Goal: Navigation & Orientation: Find specific page/section

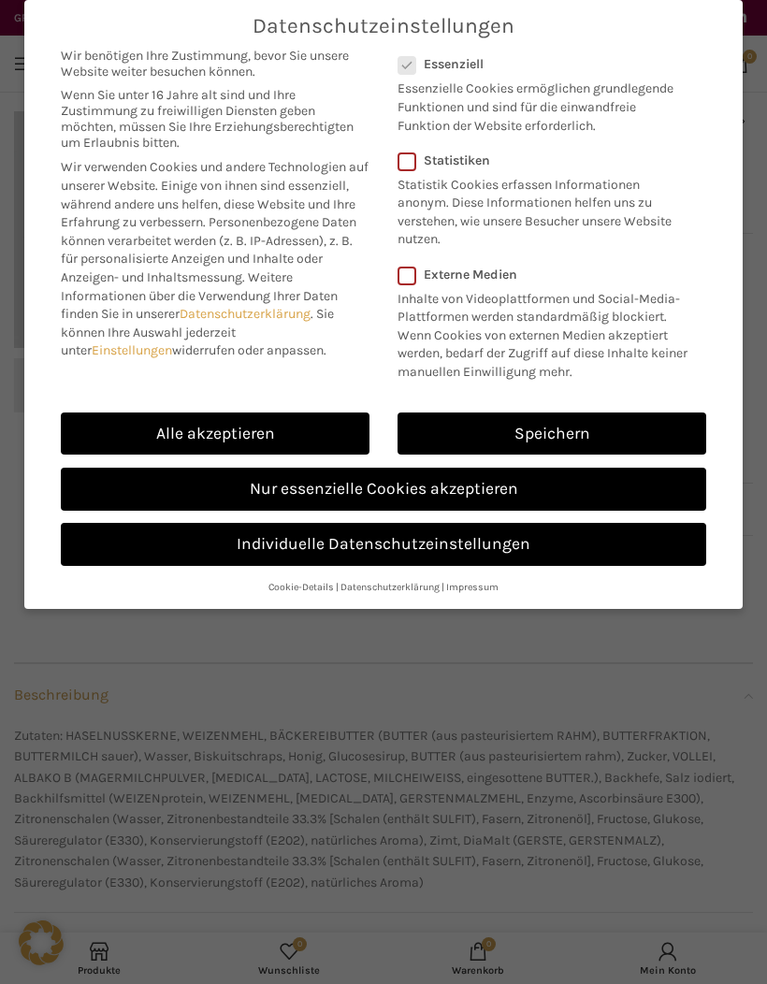
click at [256, 430] on link "Alle akzeptieren" at bounding box center [215, 434] width 309 height 43
checkbox input "true"
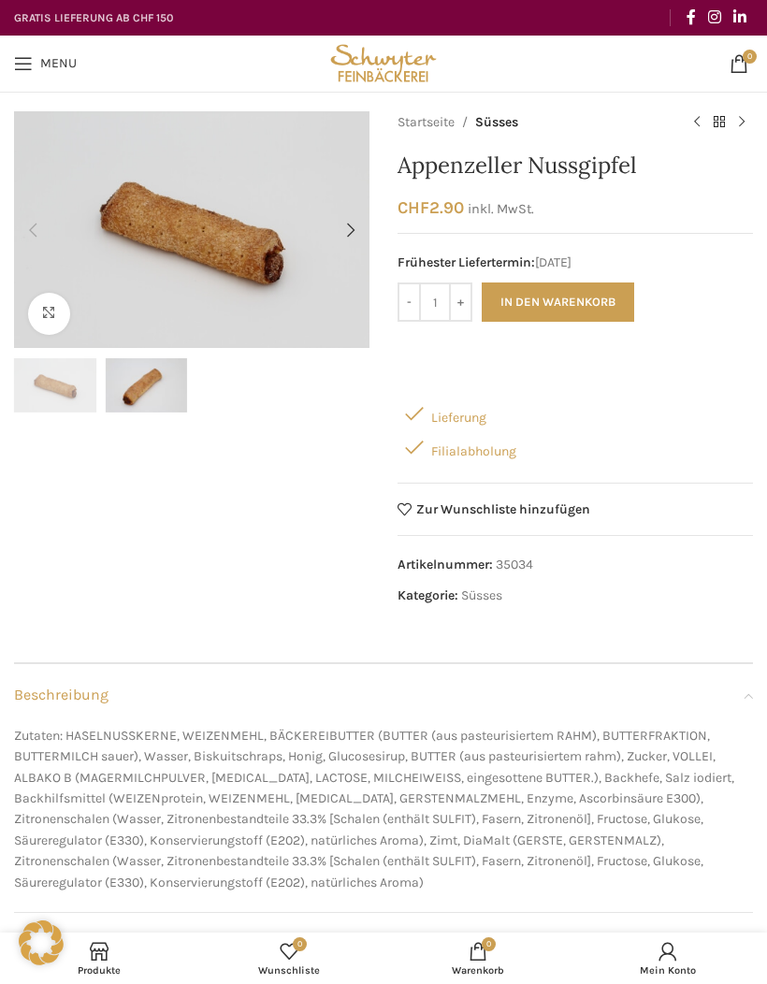
click at [39, 69] on link "Menu" at bounding box center [45, 63] width 81 height 37
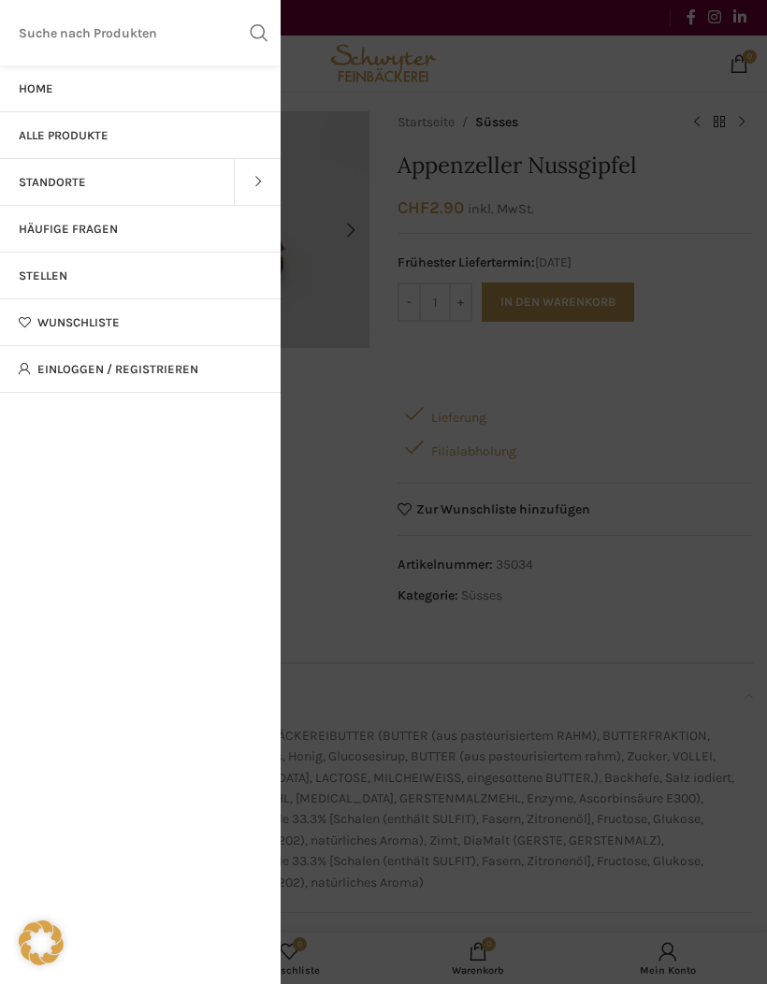
click at [55, 81] on link "Home" at bounding box center [140, 88] width 281 height 47
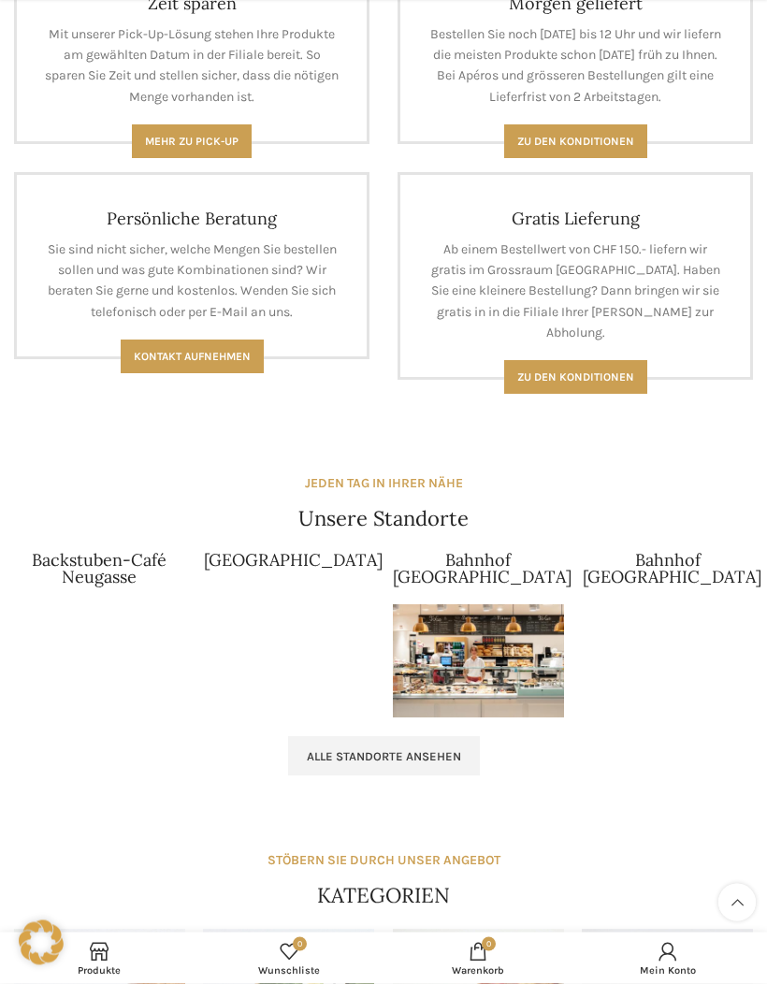
scroll to position [1395, 0]
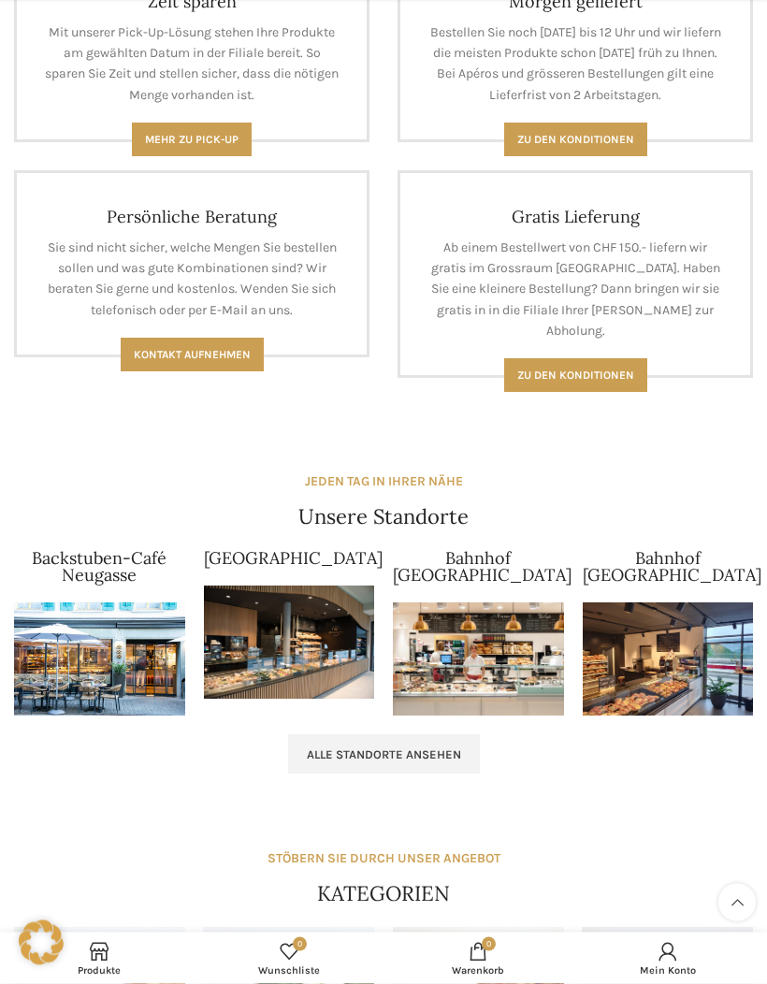
click at [511, 650] on img at bounding box center [478, 660] width 171 height 114
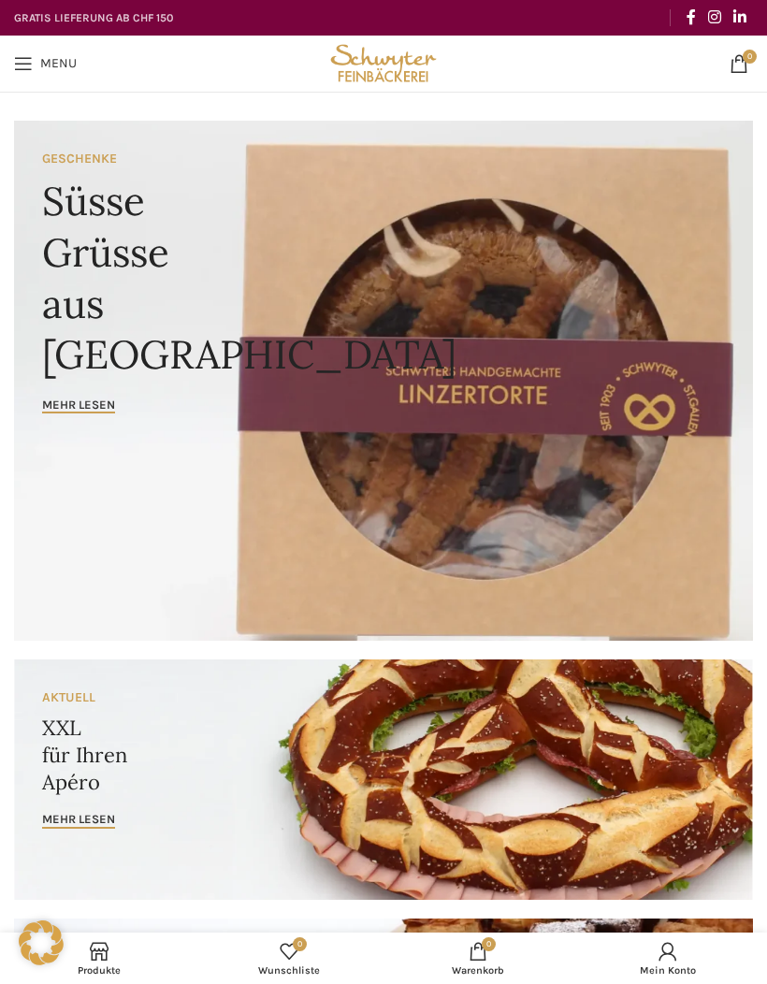
scroll to position [1473, 0]
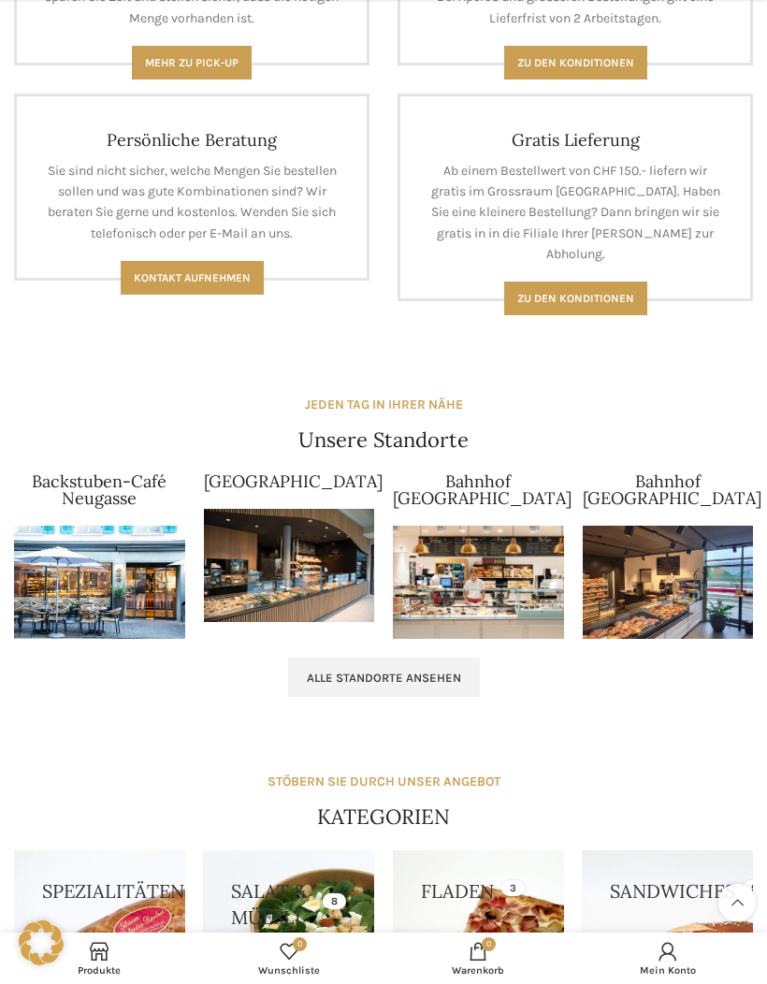
click at [133, 577] on img at bounding box center [99, 583] width 171 height 114
click at [294, 550] on img at bounding box center [289, 566] width 171 height 114
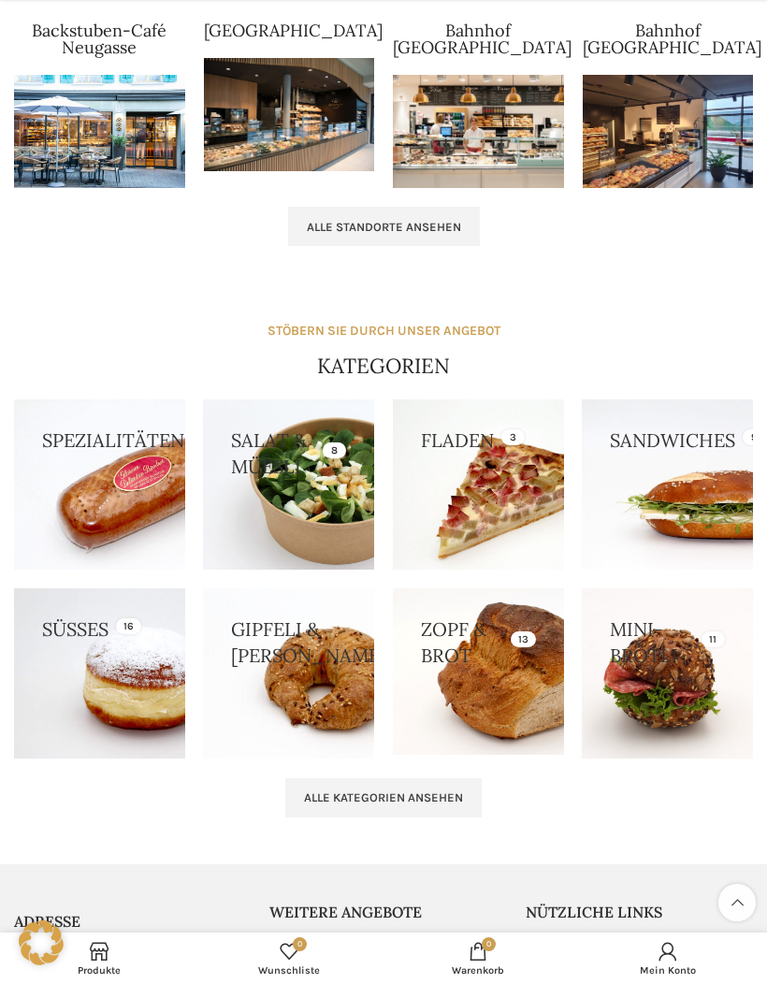
scroll to position [1925, 0]
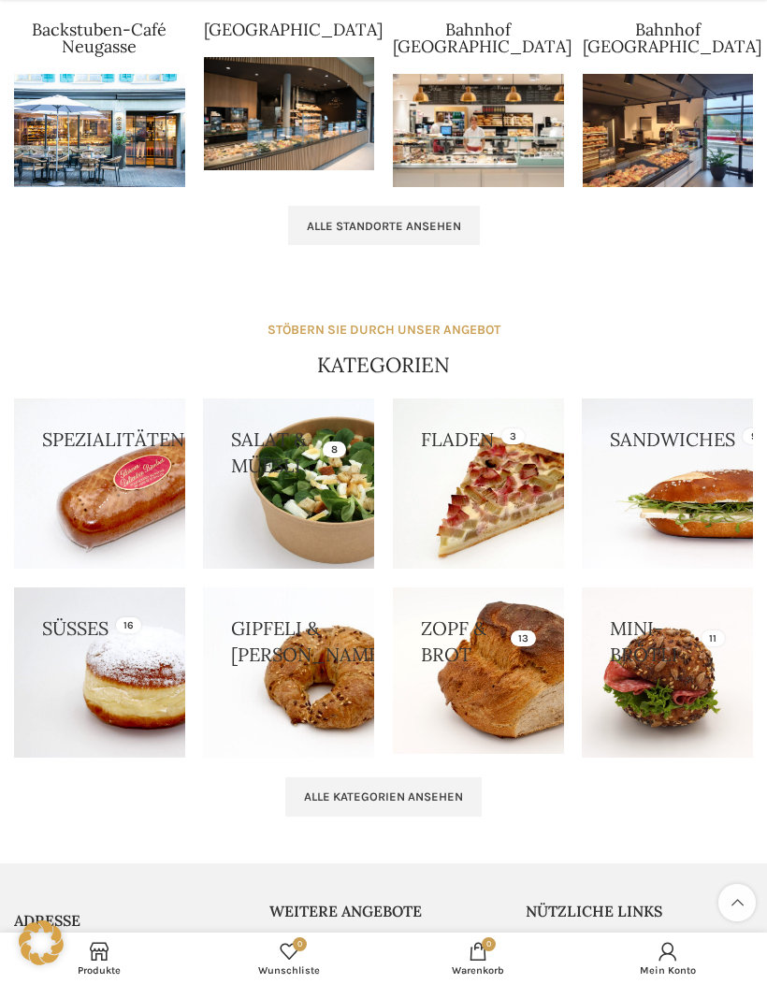
click at [342, 700] on link at bounding box center [288, 673] width 171 height 171
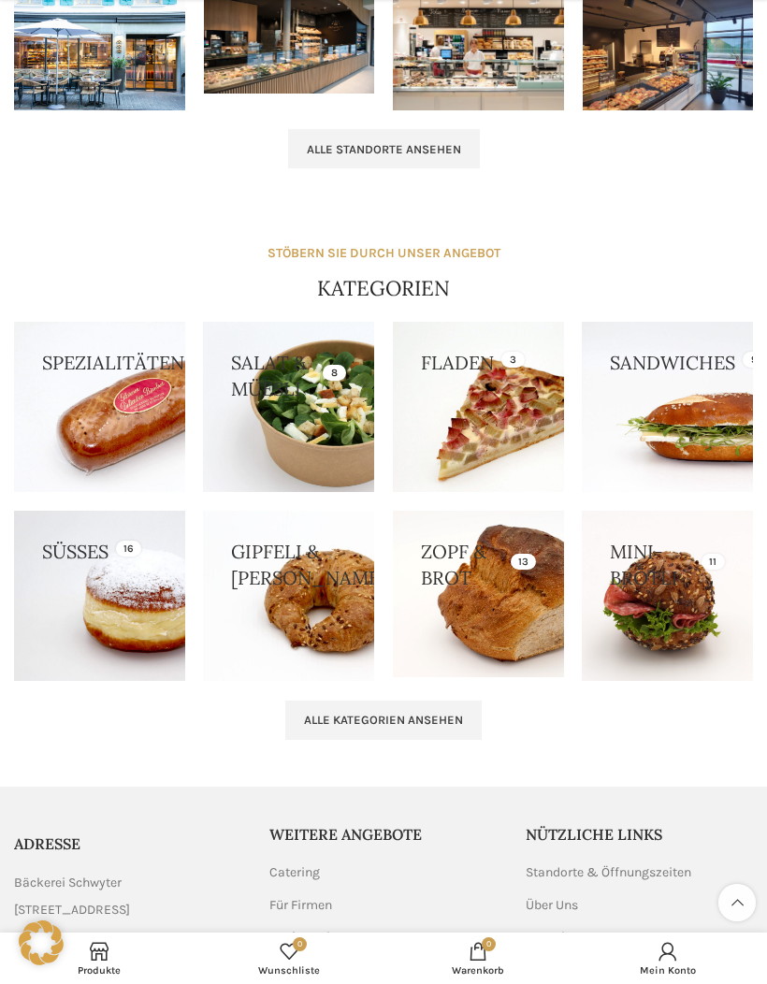
click at [134, 592] on link at bounding box center [99, 596] width 171 height 171
click at [127, 414] on link at bounding box center [99, 407] width 171 height 171
click at [501, 421] on link at bounding box center [478, 407] width 171 height 171
click at [690, 437] on link at bounding box center [667, 407] width 171 height 171
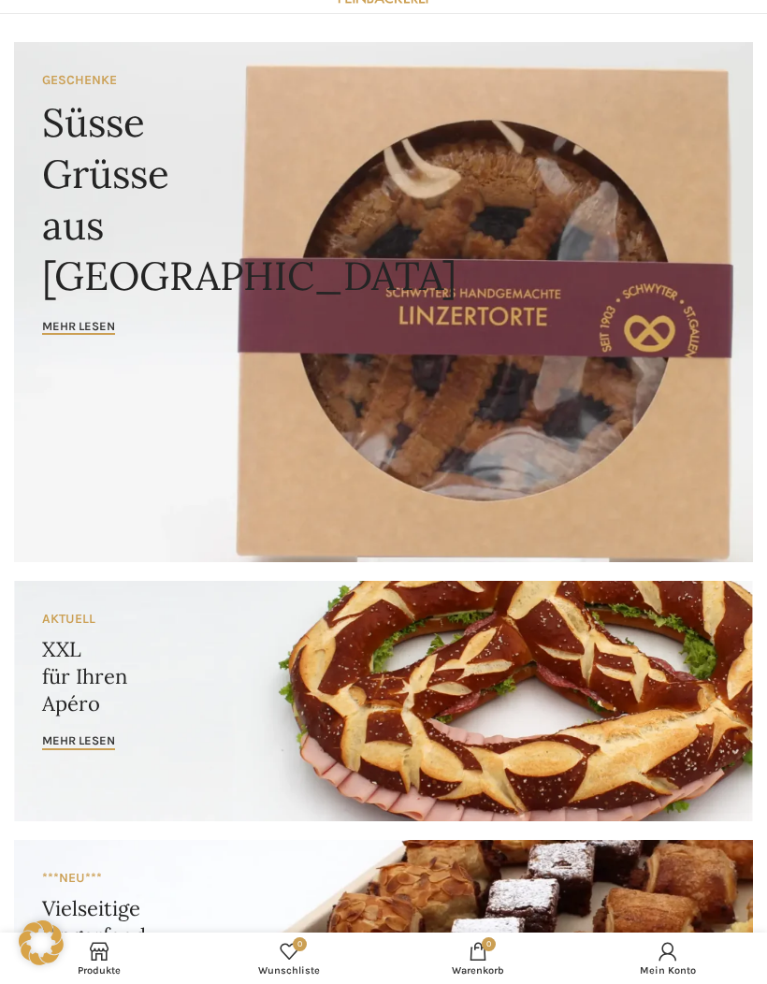
scroll to position [90, 0]
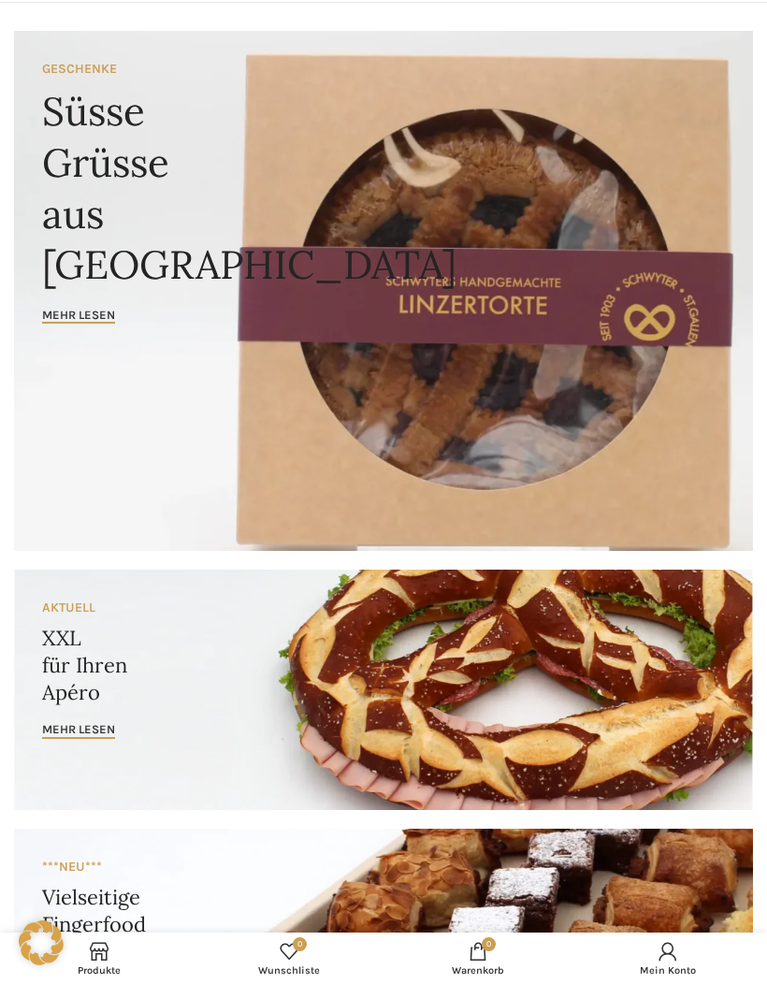
click at [554, 702] on link "Banner link" at bounding box center [383, 690] width 739 height 240
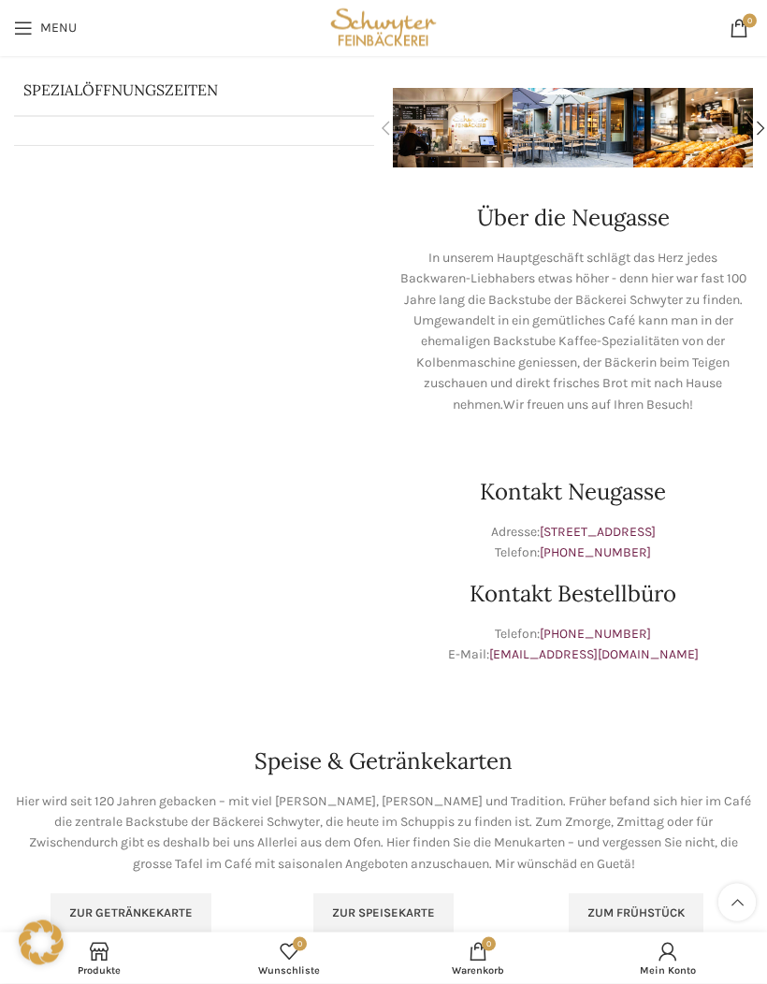
scroll to position [330, 0]
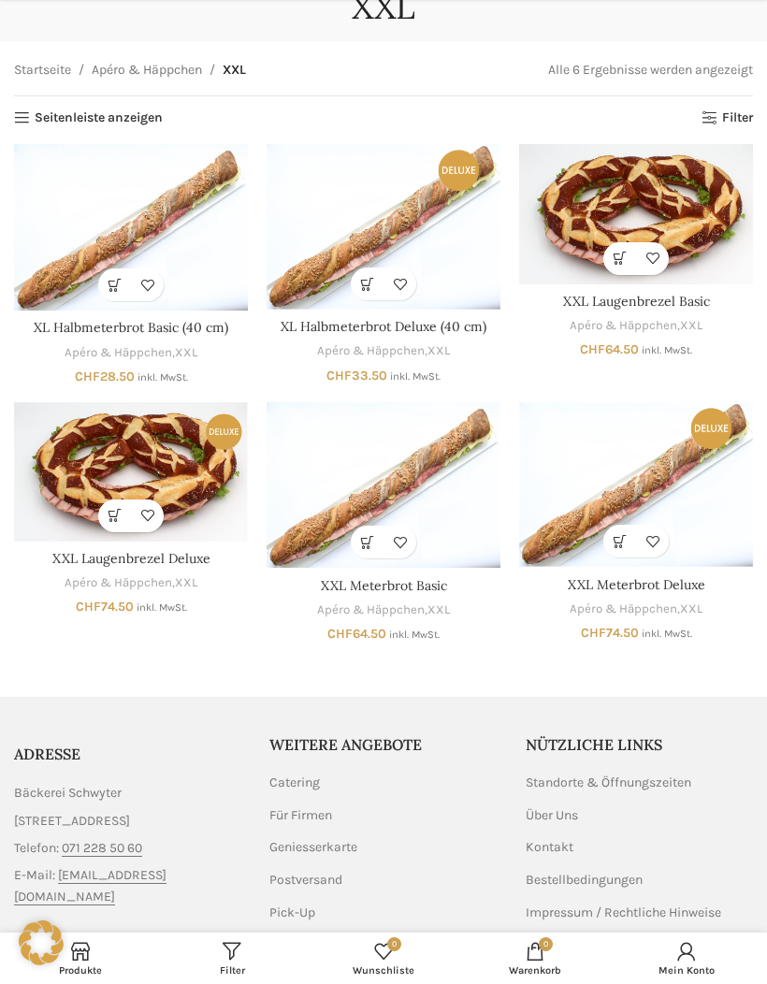
scroll to position [94, 0]
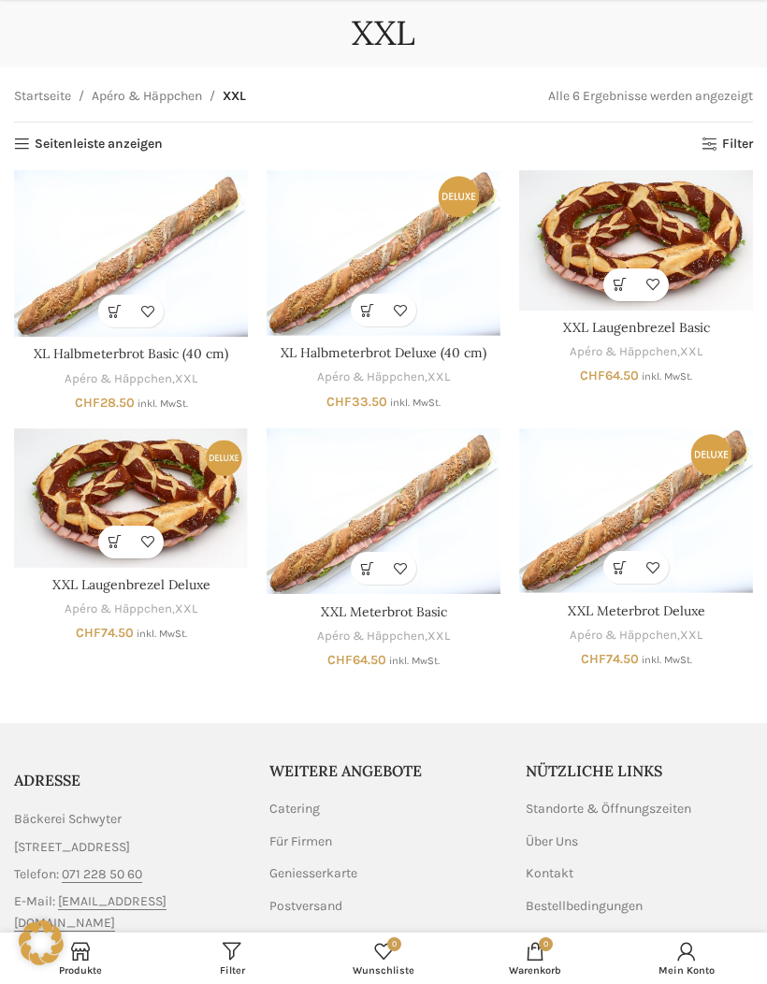
click at [482, 845] on ul "Catering Für Firmen Geniesserkarte Postversand Pick-Up" at bounding box center [382, 874] width 227 height 148
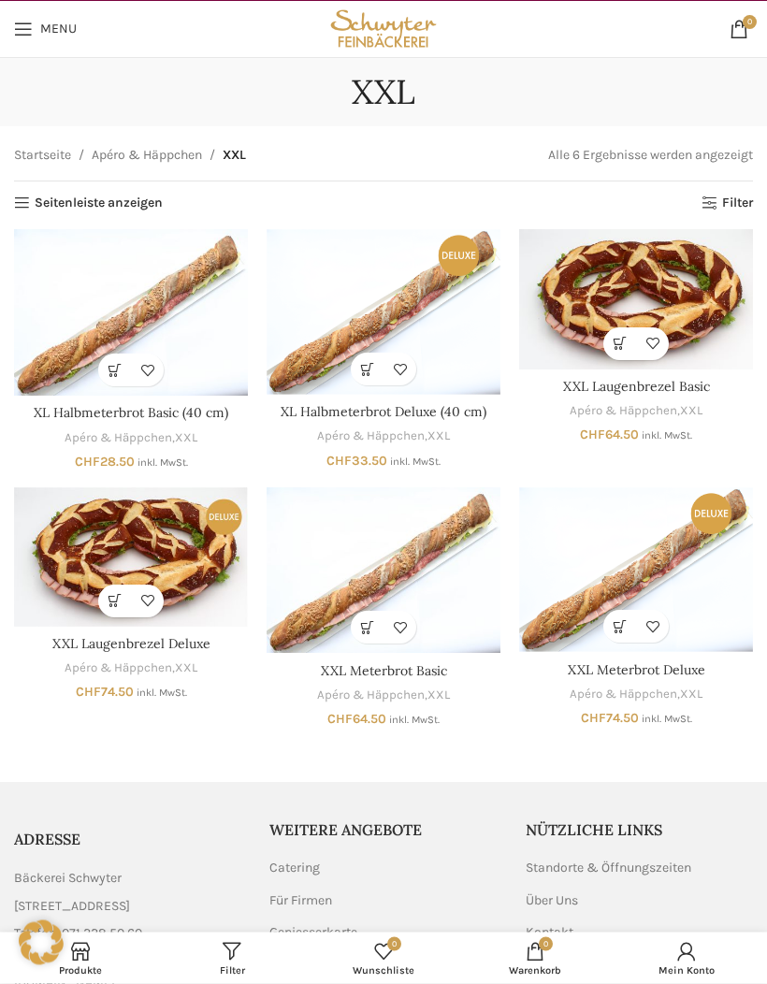
scroll to position [0, 0]
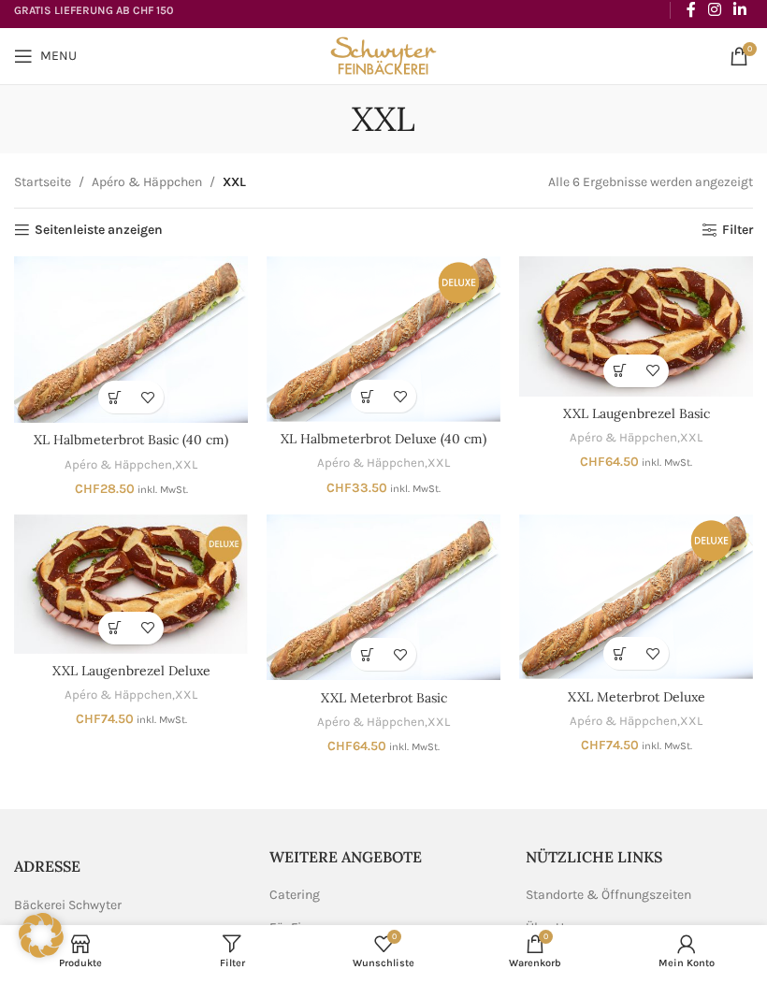
click at [183, 583] on img "XXL Laugenbrezel Deluxe" at bounding box center [131, 591] width 234 height 139
click at [205, 565] on img "XXL Laugenbrezel Deluxe" at bounding box center [131, 591] width 234 height 139
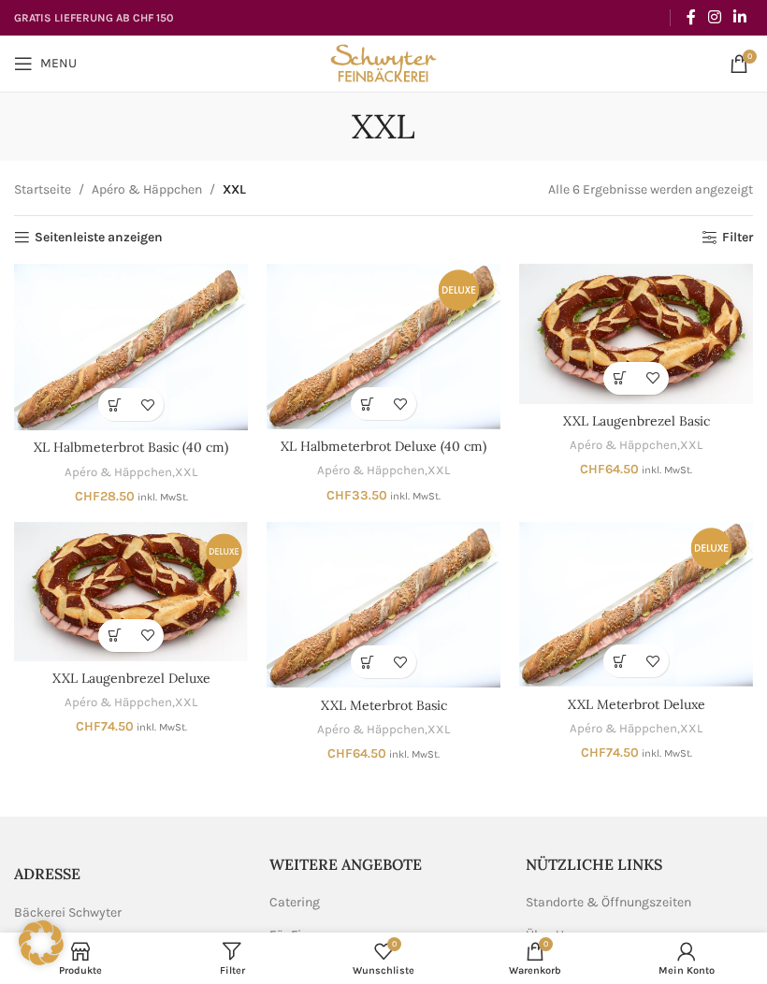
scroll to position [7, 0]
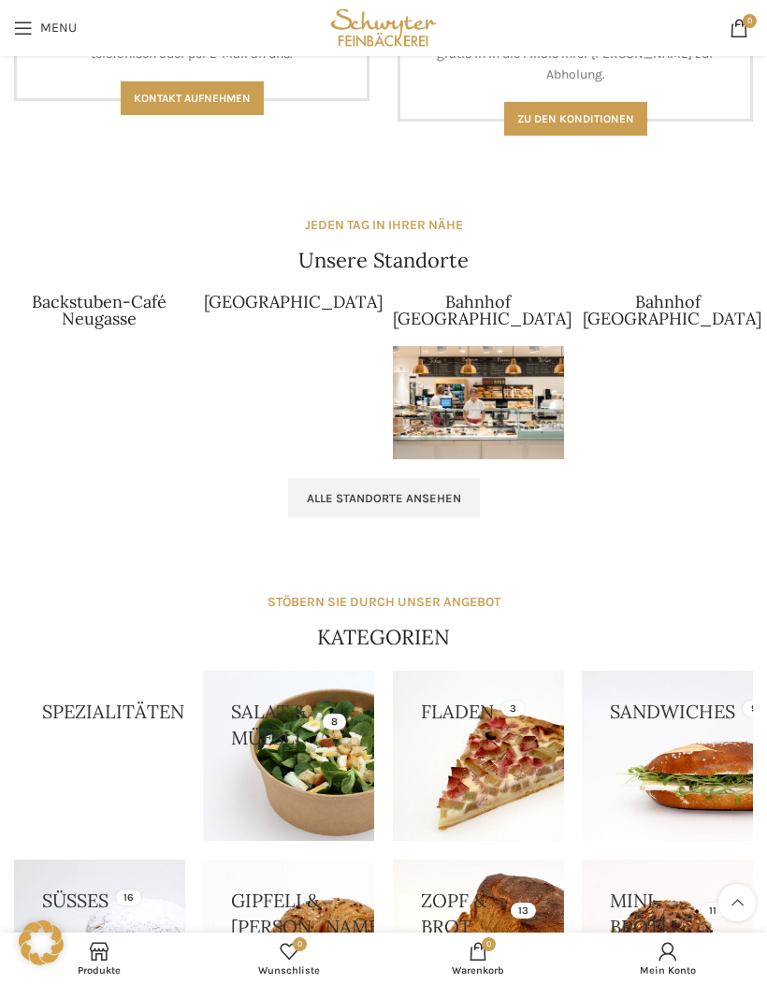
scroll to position [1651, 0]
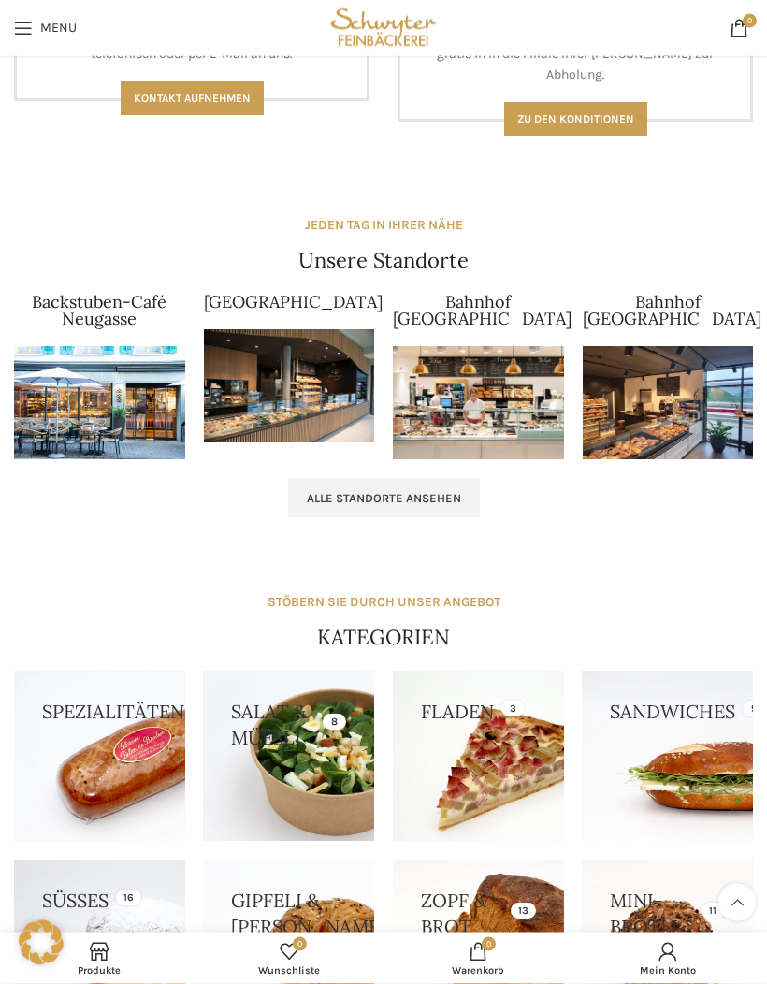
click at [299, 390] on img at bounding box center [289, 387] width 171 height 114
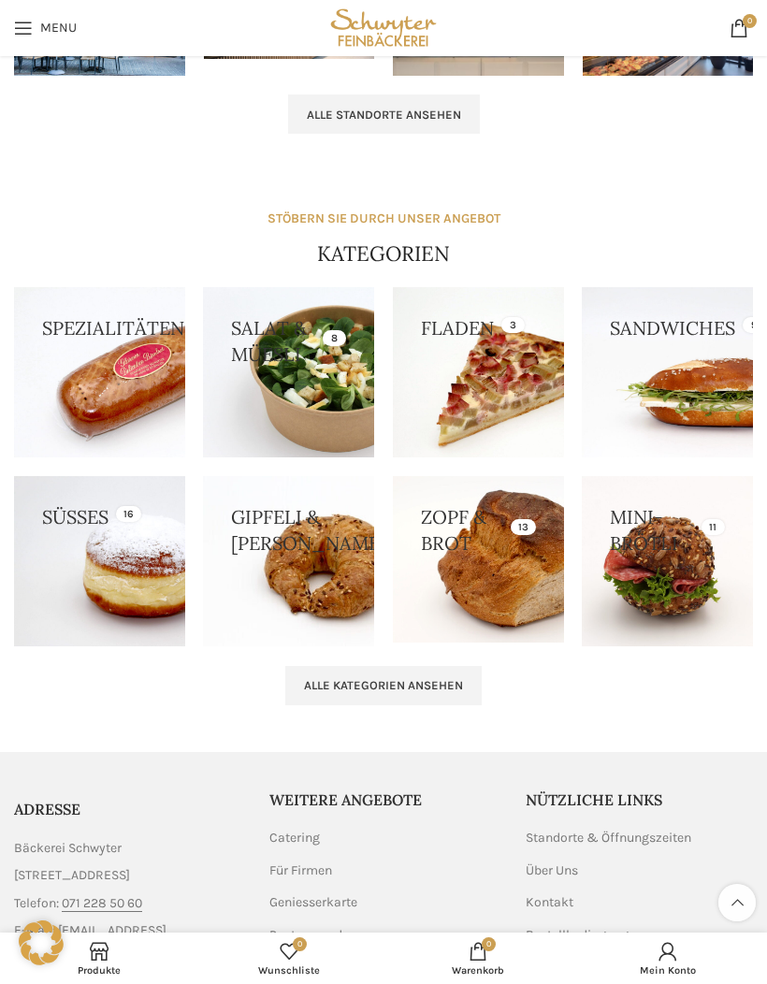
scroll to position [2021, 0]
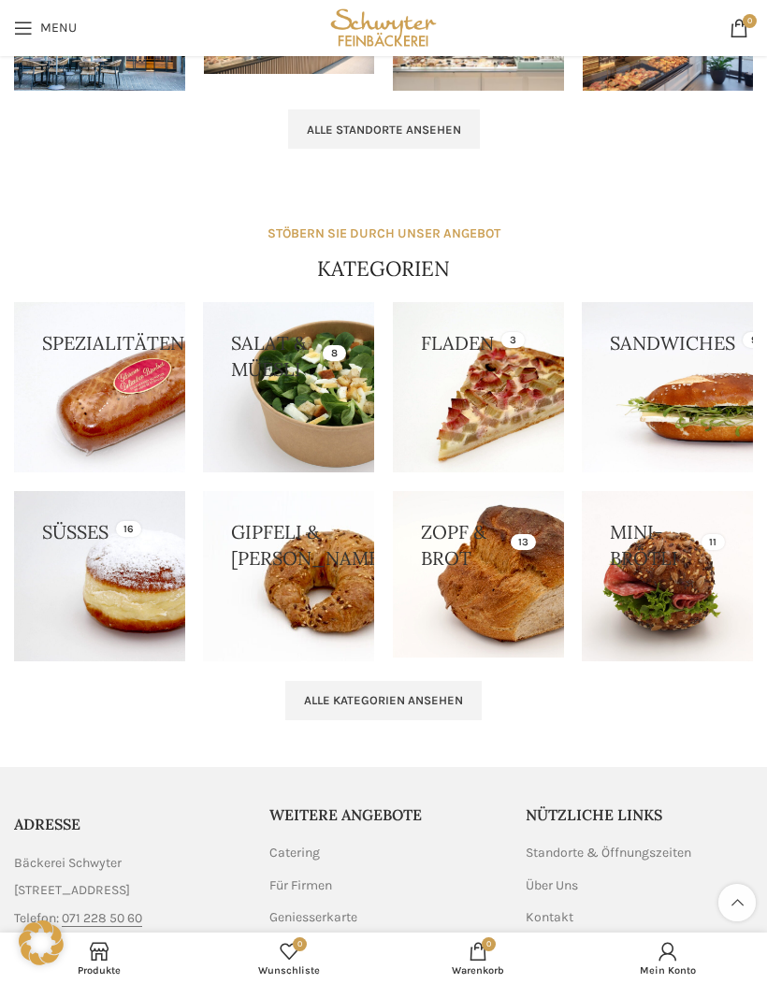
click at [499, 585] on link at bounding box center [478, 574] width 171 height 167
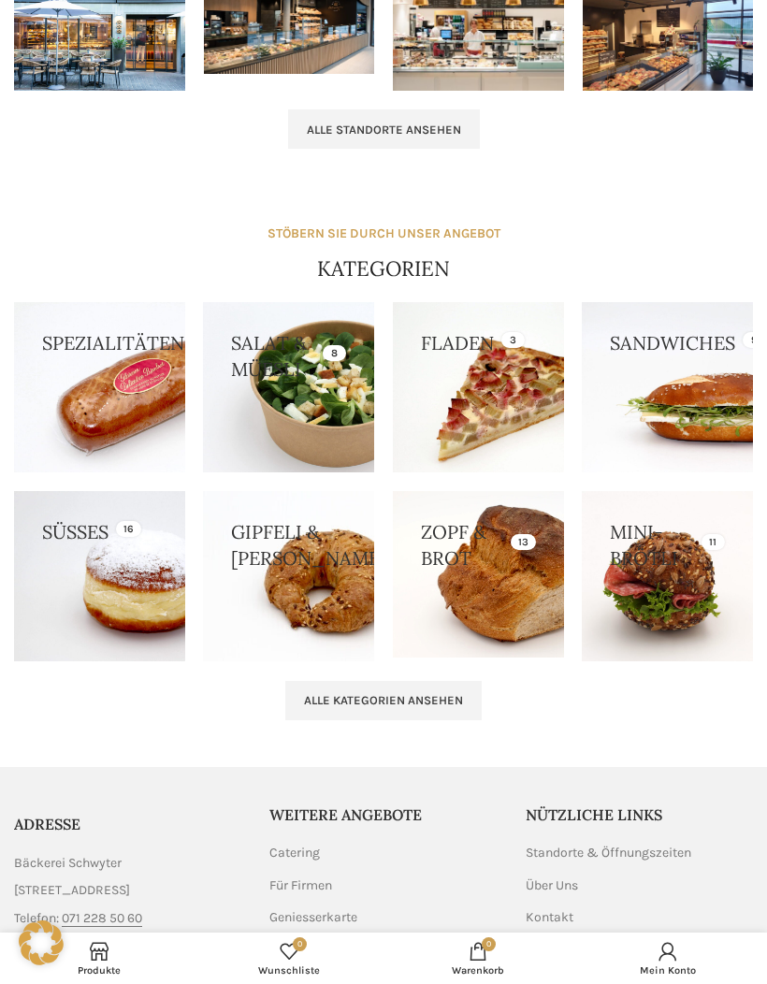
scroll to position [2098, 0]
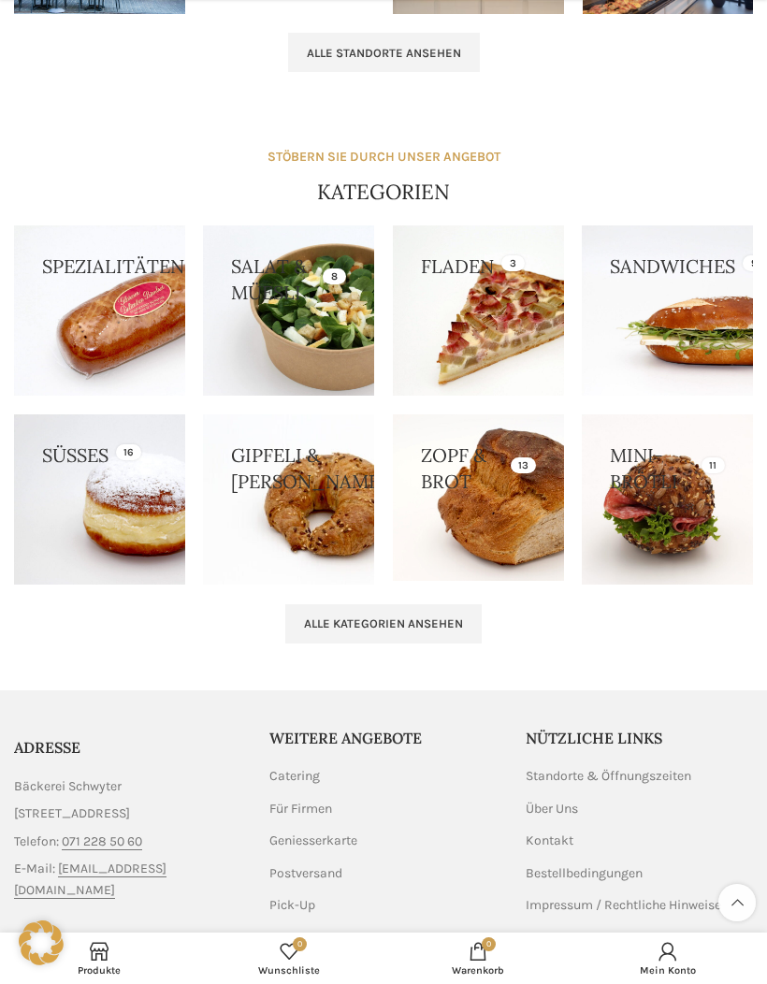
click at [129, 503] on link at bounding box center [99, 499] width 171 height 171
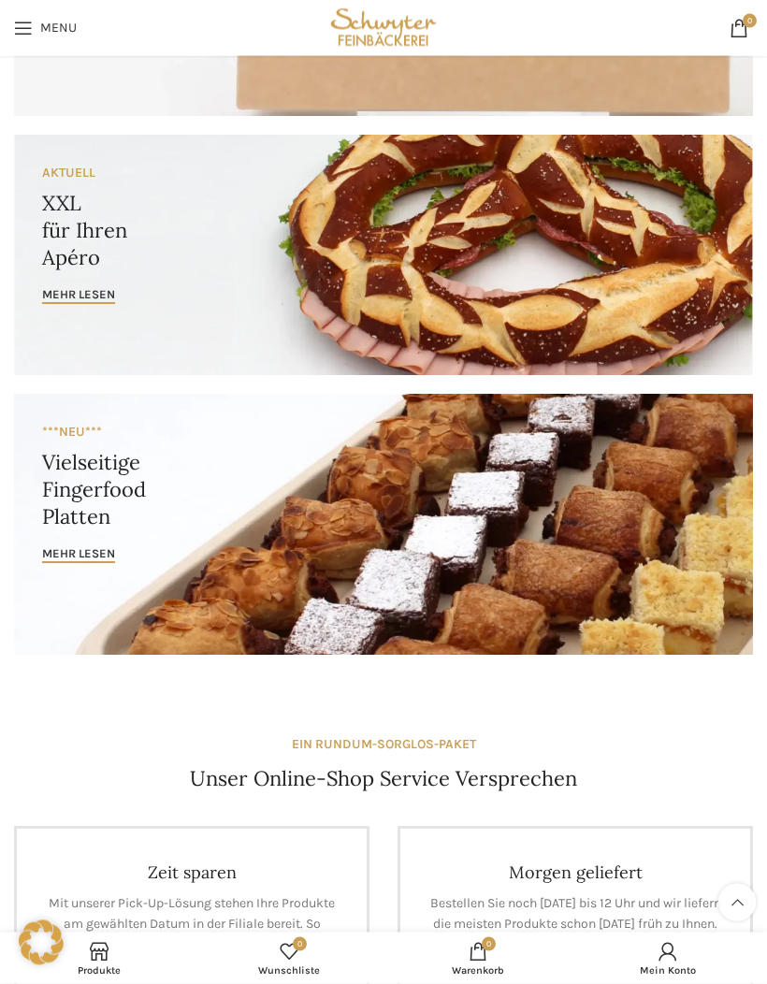
scroll to position [525, 0]
click at [520, 276] on link "Banner link" at bounding box center [383, 255] width 739 height 240
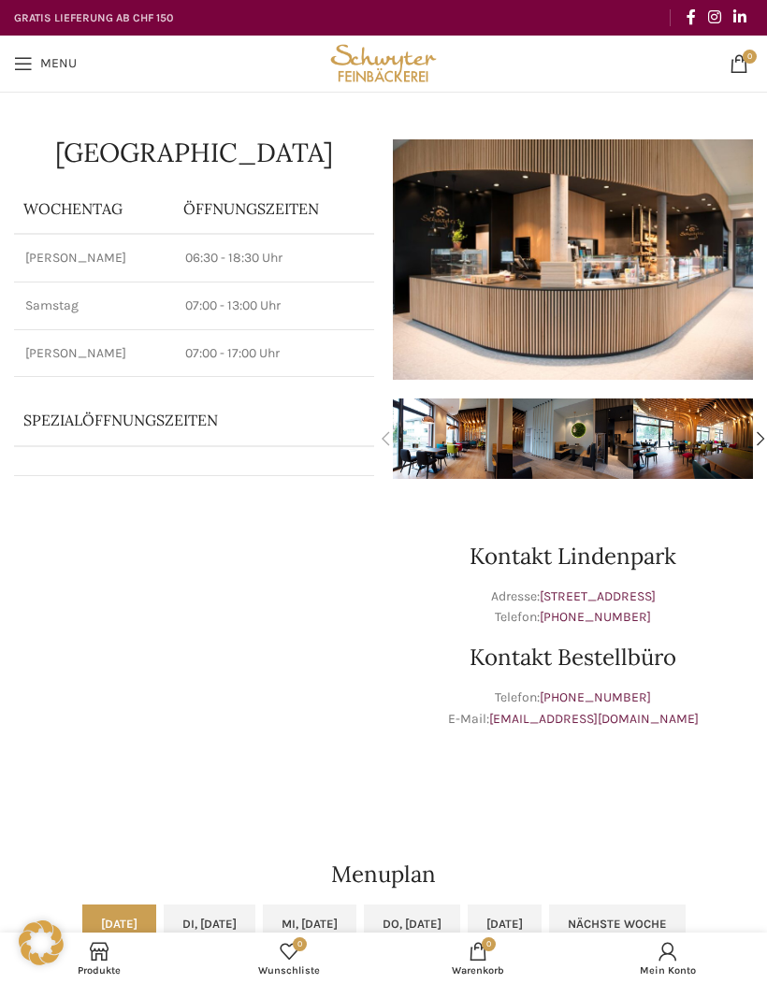
click at [452, 445] on img "1 / 4" at bounding box center [453, 439] width 120 height 80
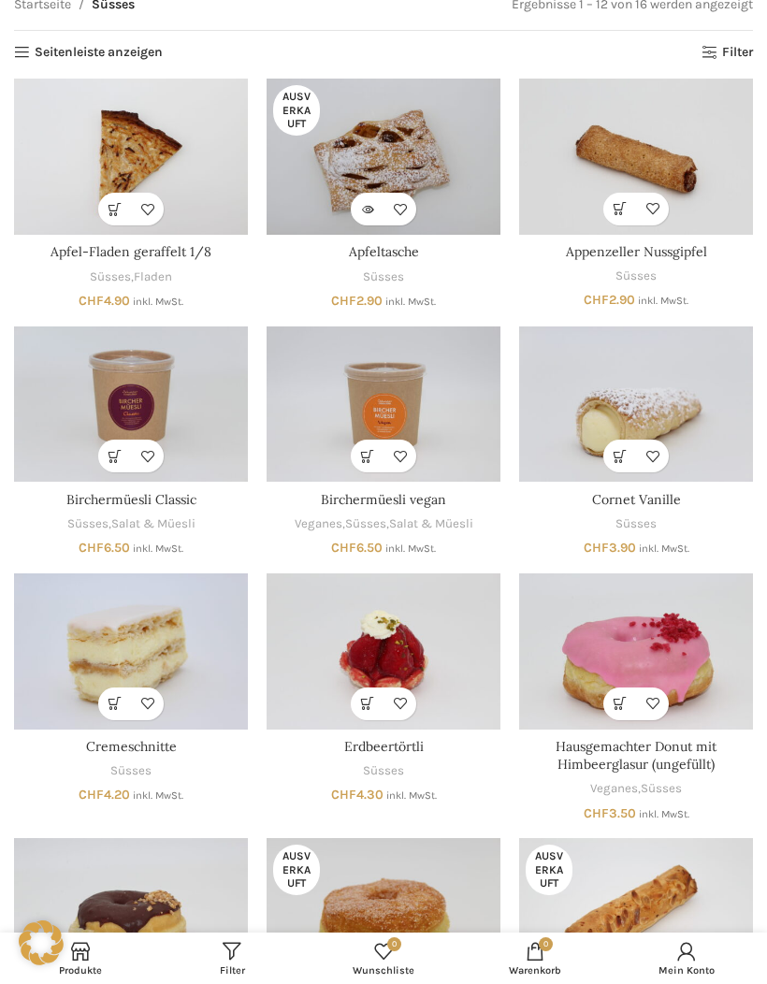
scroll to position [211, 0]
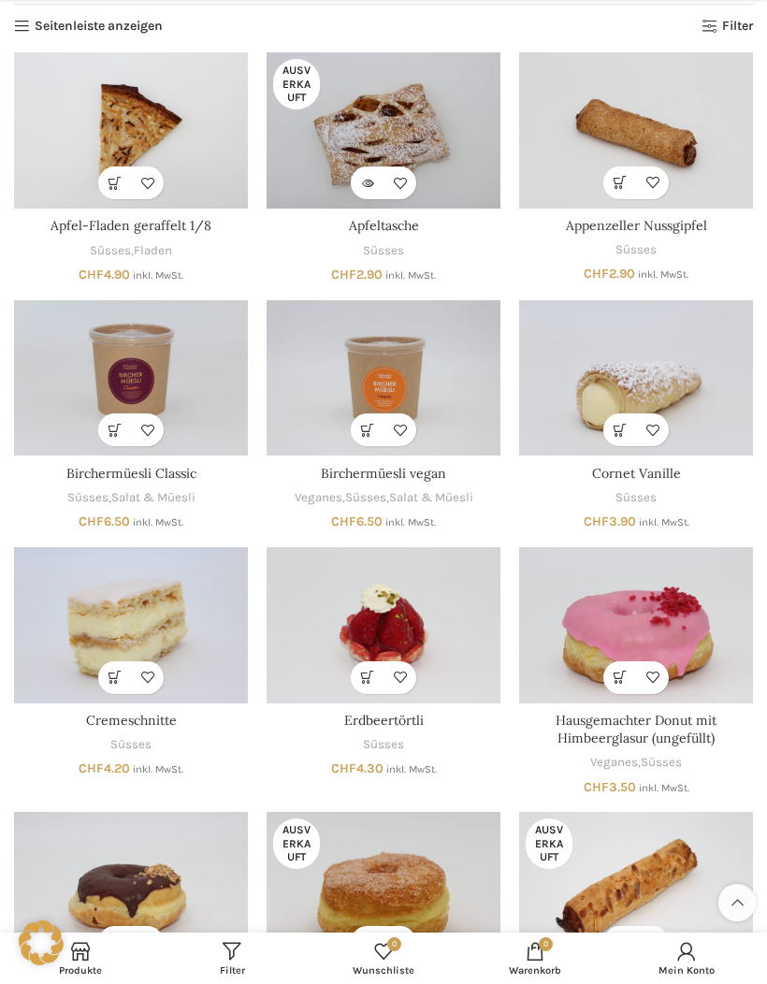
click at [110, 98] on img "Apfel-Fladen geraffelt 1/8" at bounding box center [131, 130] width 234 height 156
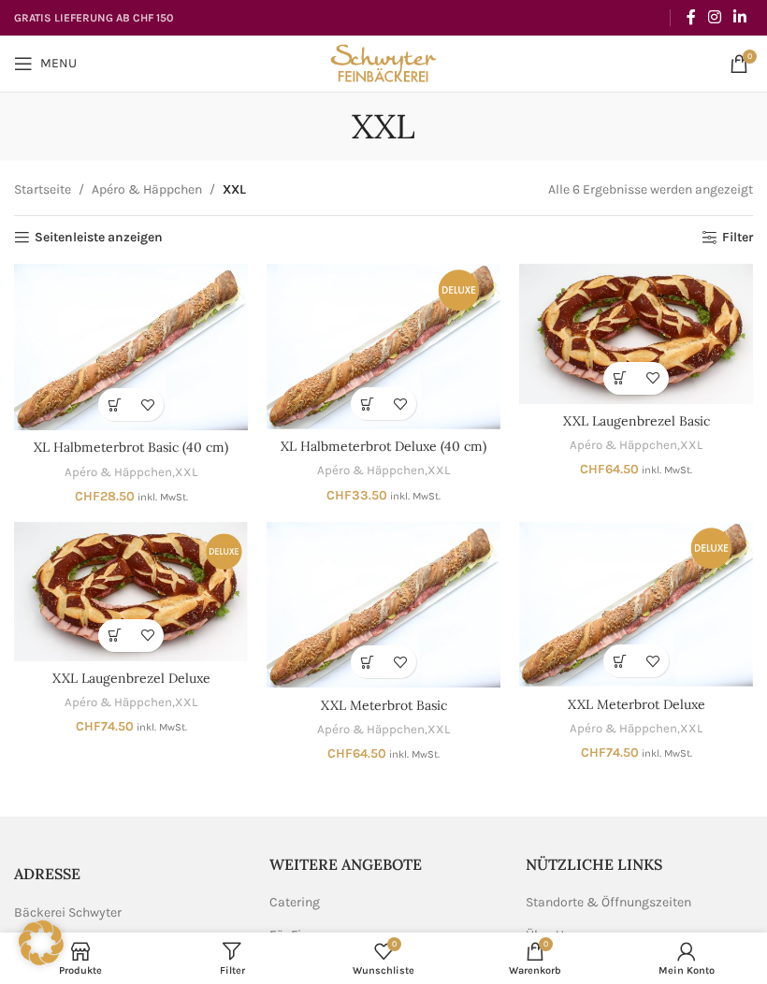
click at [603, 350] on img "XXL Laugenbrezel Basic" at bounding box center [636, 333] width 234 height 139
